Goal: Task Accomplishment & Management: Use online tool/utility

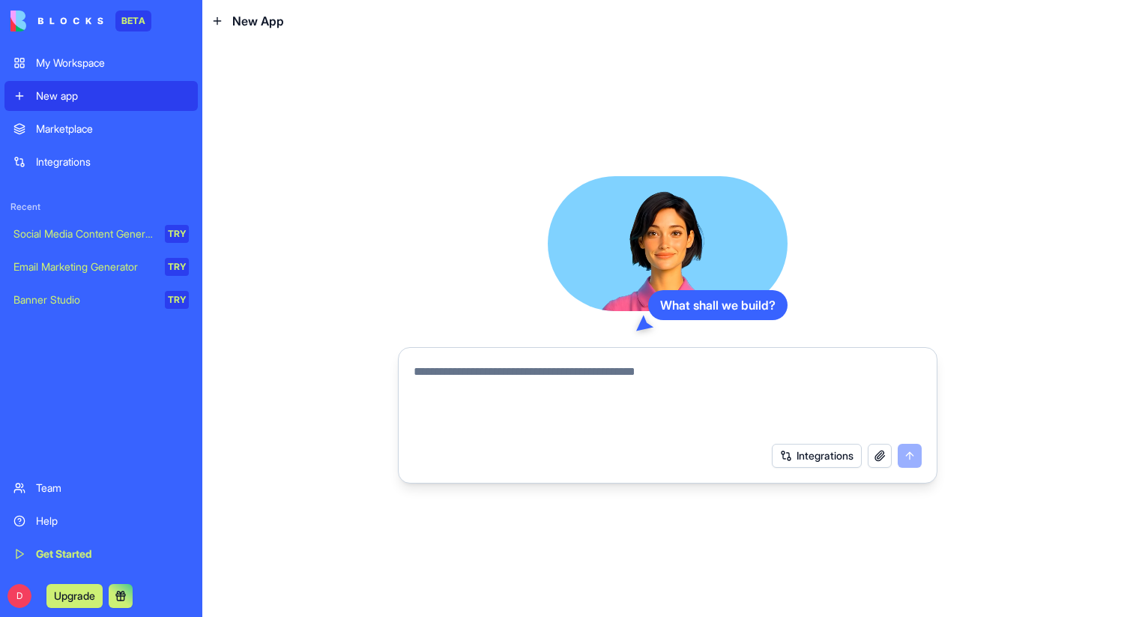
click at [91, 67] on div "My Workspace" at bounding box center [112, 62] width 153 height 15
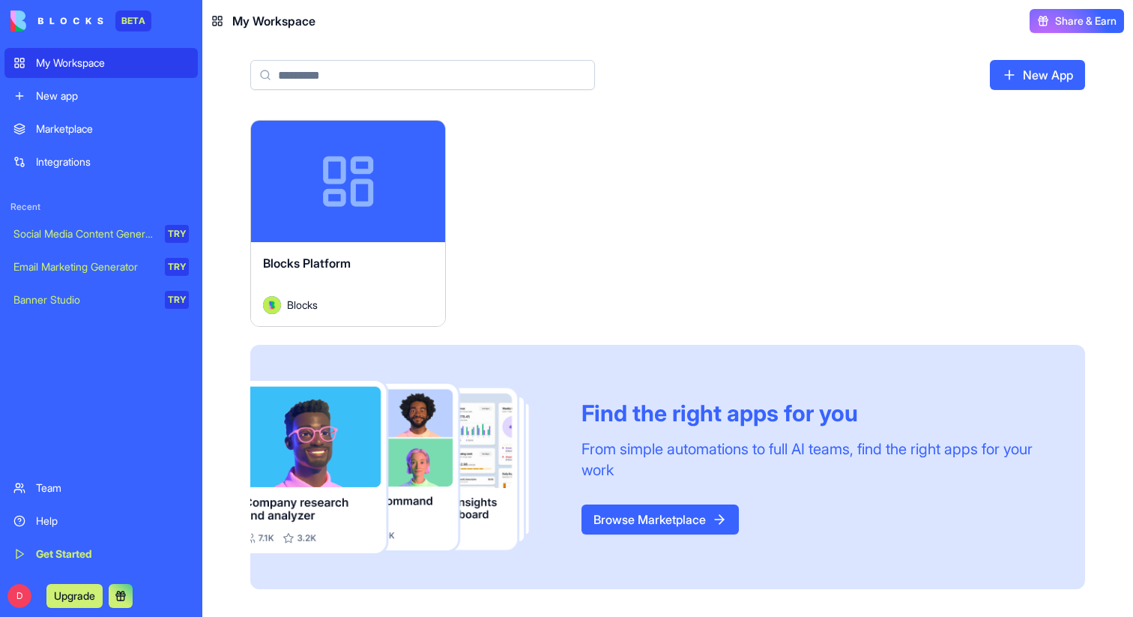
click at [364, 184] on button "Launch" at bounding box center [348, 181] width 112 height 30
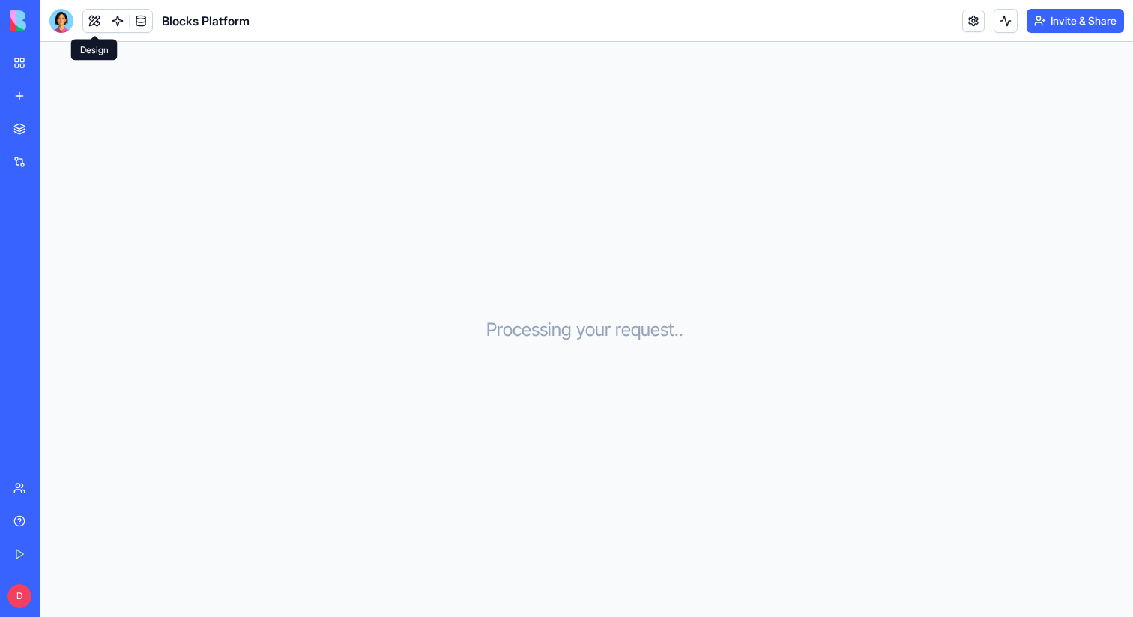
click at [98, 19] on button at bounding box center [94, 21] width 22 height 22
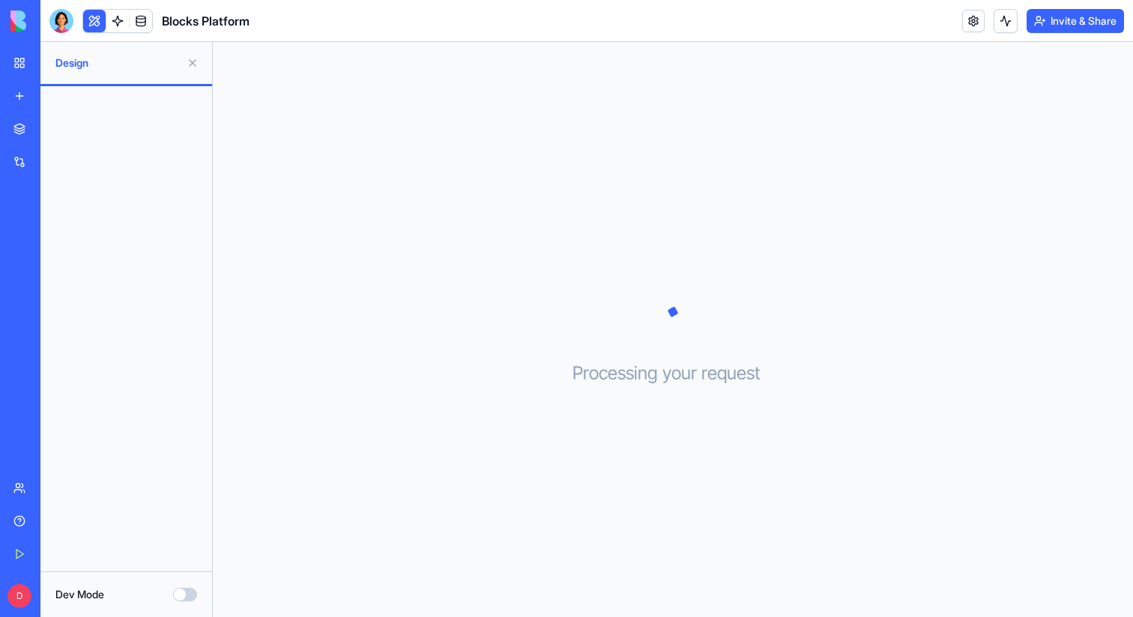
click at [56, 21] on div at bounding box center [61, 21] width 24 height 24
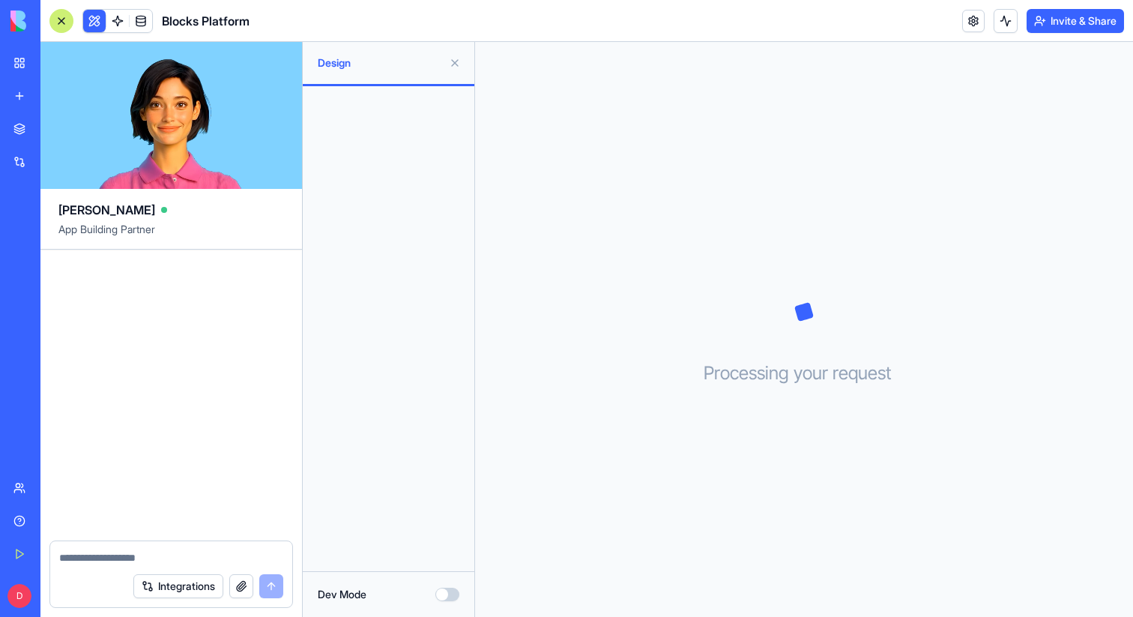
click at [64, 22] on div at bounding box center [61, 21] width 24 height 24
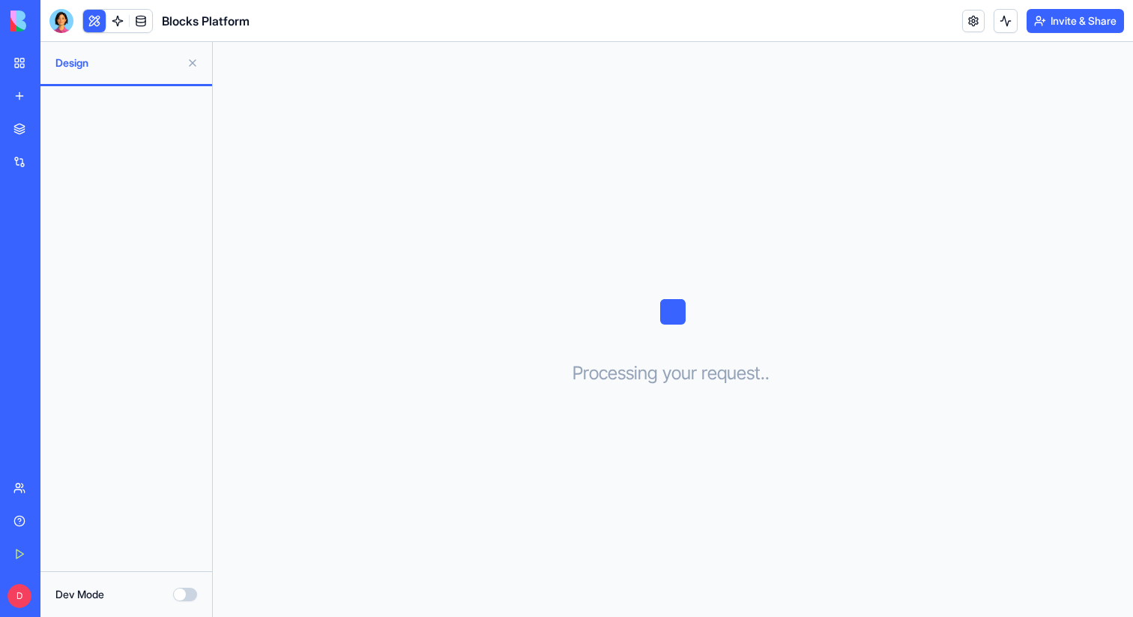
click at [94, 18] on button at bounding box center [94, 21] width 22 height 22
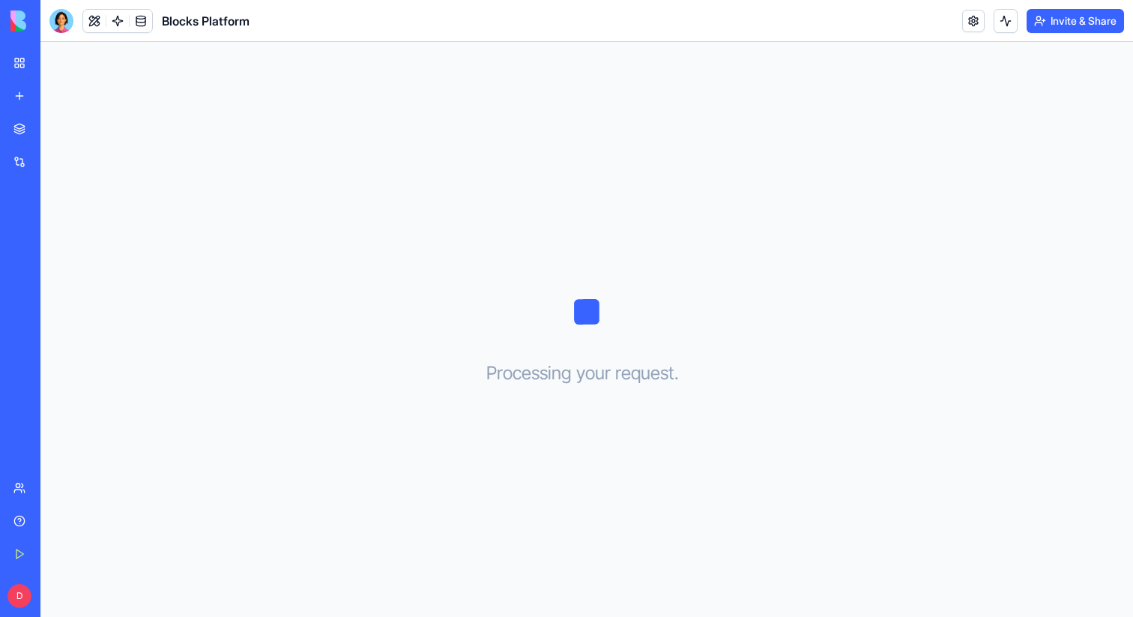
click at [52, 61] on div "My Workspace" at bounding box center [45, 62] width 19 height 15
